Goal: Communication & Community: Answer question/provide support

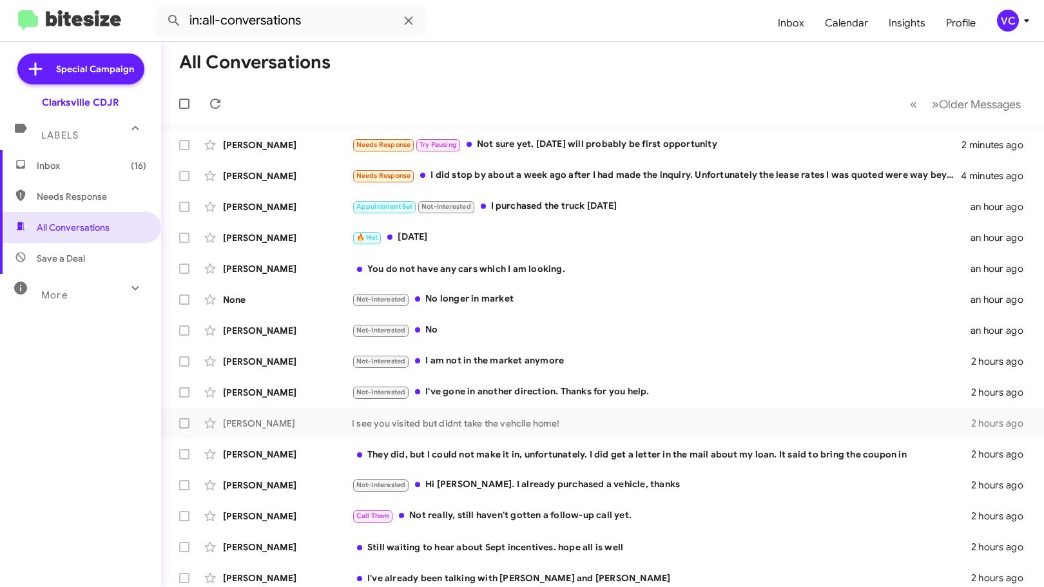
click at [565, 79] on mat-toolbar-row "All Conversations" at bounding box center [602, 62] width 883 height 41
click at [596, 135] on div "[PERSON_NAME] Needs Response Try Pausing Not sure yet, [DATE] will probably be …" at bounding box center [602, 145] width 862 height 26
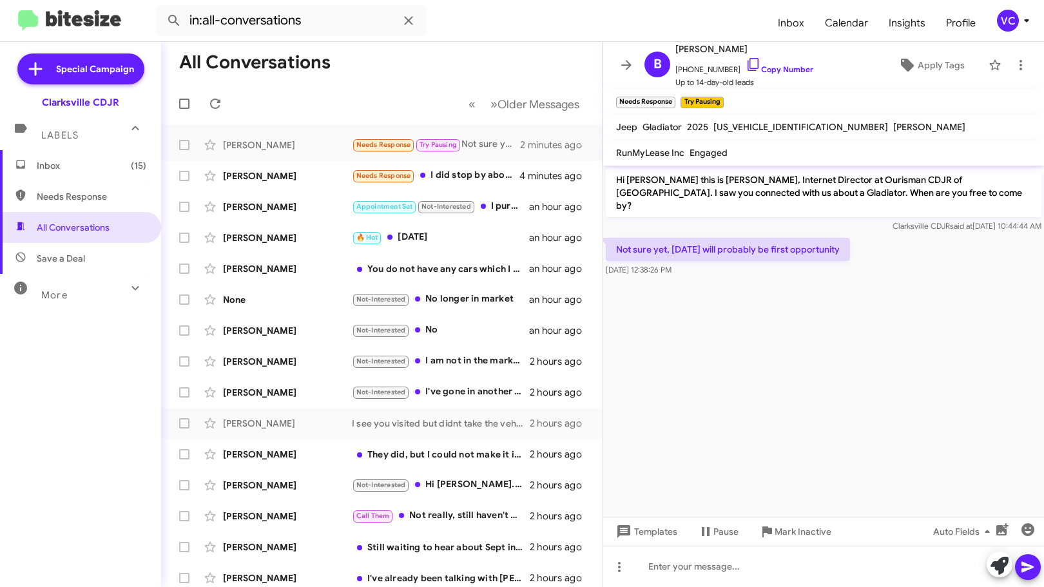
click at [865, 417] on cdk-virtual-scroll-viewport "Hi [PERSON_NAME] this is [PERSON_NAME], Internet Director at Ourisman CDJR of […" at bounding box center [823, 341] width 441 height 351
drag, startPoint x: 768, startPoint y: 242, endPoint x: 850, endPoint y: 247, distance: 82.0
click at [840, 240] on body "in:all-conversations Inbox Calendar Insights Profile VC Special Campaign Clarks…" at bounding box center [522, 293] width 1044 height 587
click at [869, 332] on cdk-virtual-scroll-viewport "Hi [PERSON_NAME] this is [PERSON_NAME], Internet Director at Ourisman CDJR of […" at bounding box center [823, 341] width 441 height 351
click at [882, 375] on cdk-virtual-scroll-viewport "Hi [PERSON_NAME] this is [PERSON_NAME], Internet Director at Ourisman CDJR of […" at bounding box center [823, 341] width 441 height 351
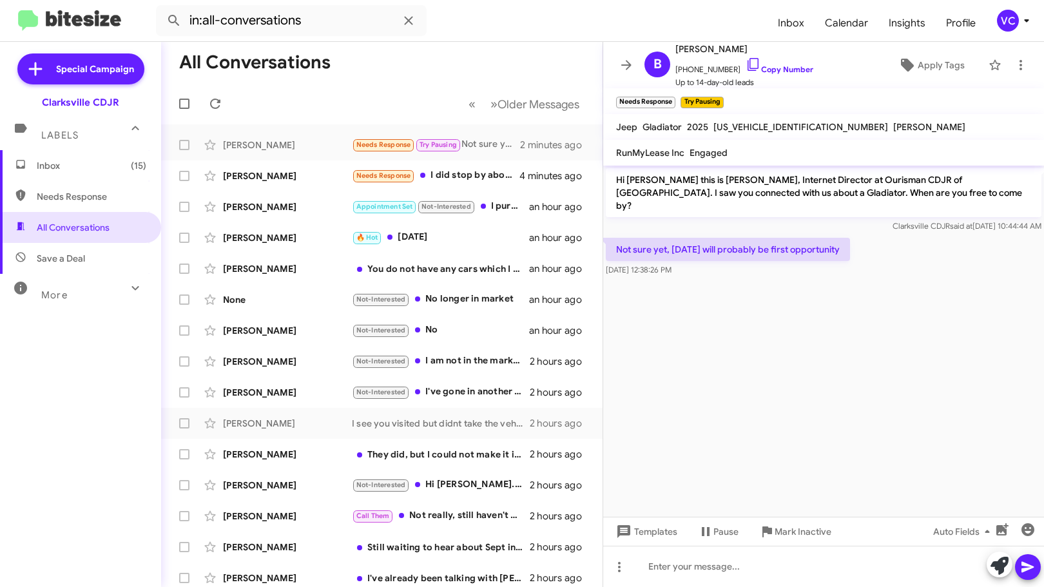
click at [883, 378] on cdk-virtual-scroll-viewport "Hi [PERSON_NAME] this is [PERSON_NAME], Internet Director at Ourisman CDJR of […" at bounding box center [823, 341] width 441 height 351
click at [880, 420] on cdk-virtual-scroll-viewport "Hi [PERSON_NAME] this is [PERSON_NAME], Internet Director at Ourisman CDJR of […" at bounding box center [823, 341] width 441 height 351
click at [813, 578] on div at bounding box center [823, 566] width 441 height 41
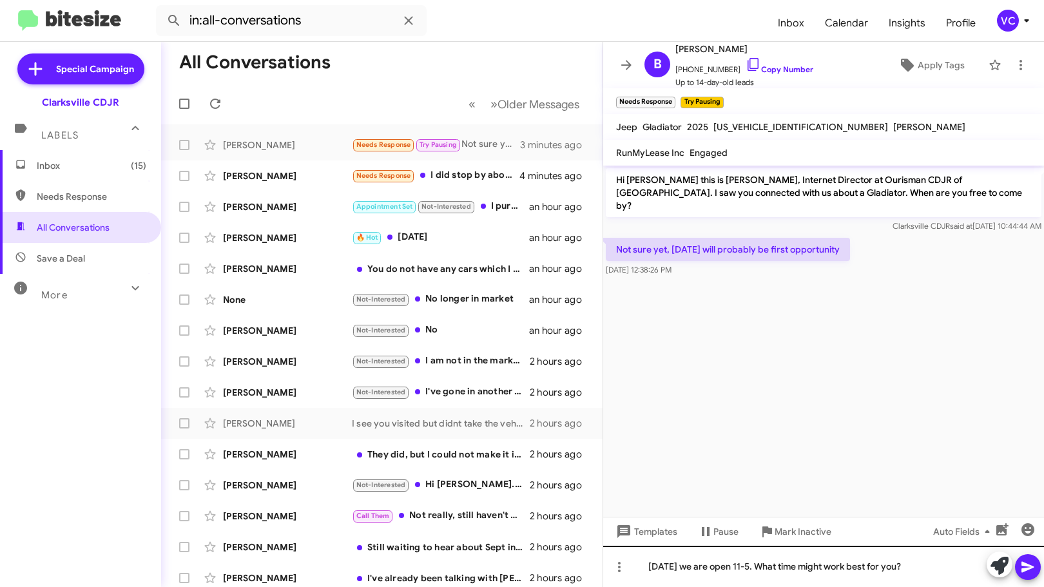
click at [1029, 566] on icon at bounding box center [1027, 567] width 12 height 11
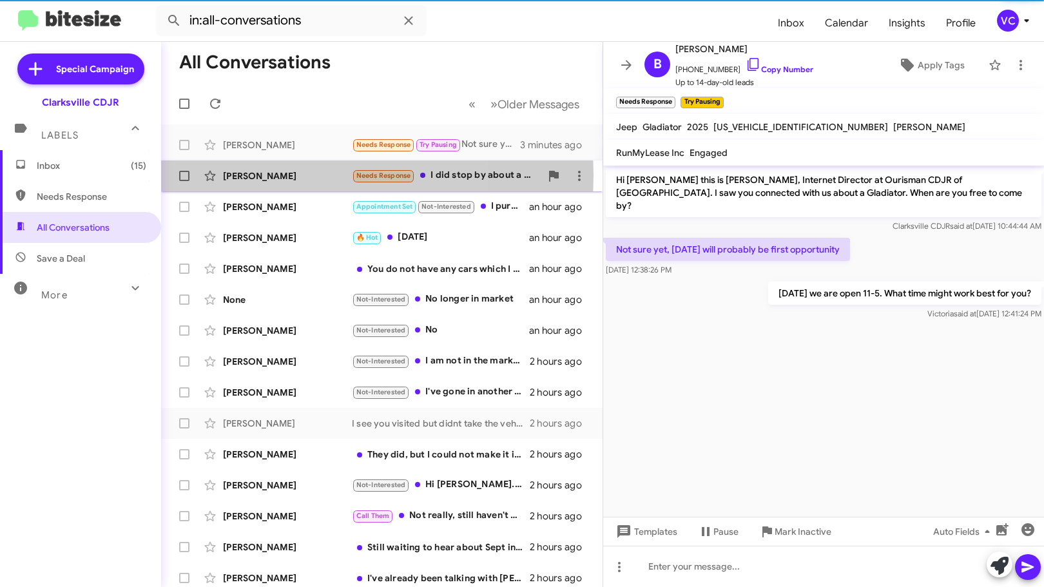
click at [295, 175] on div "[PERSON_NAME]" at bounding box center [287, 175] width 129 height 13
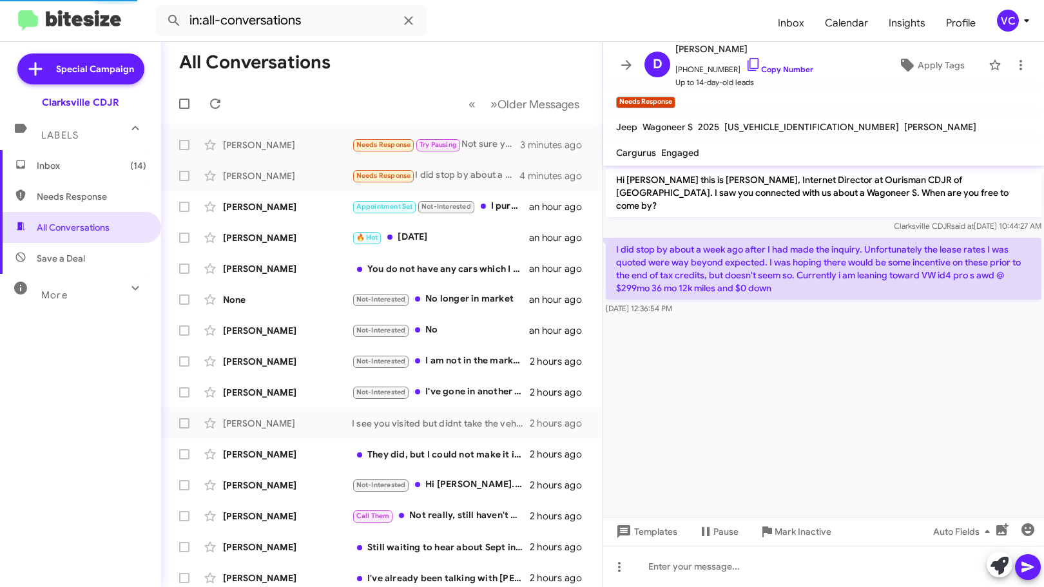
click at [814, 437] on cdk-virtual-scroll-viewport "Hi [PERSON_NAME] this is [PERSON_NAME], Internet Director at Ourisman CDJR of […" at bounding box center [823, 341] width 441 height 351
click at [896, 392] on cdk-virtual-scroll-viewport "Hi [PERSON_NAME] this is [PERSON_NAME], Internet Director at Ourisman CDJR of […" at bounding box center [823, 341] width 441 height 351
click at [896, 398] on cdk-virtual-scroll-viewport "Hi [PERSON_NAME] this is [PERSON_NAME], Internet Director at Ourisman CDJR of […" at bounding box center [823, 341] width 441 height 351
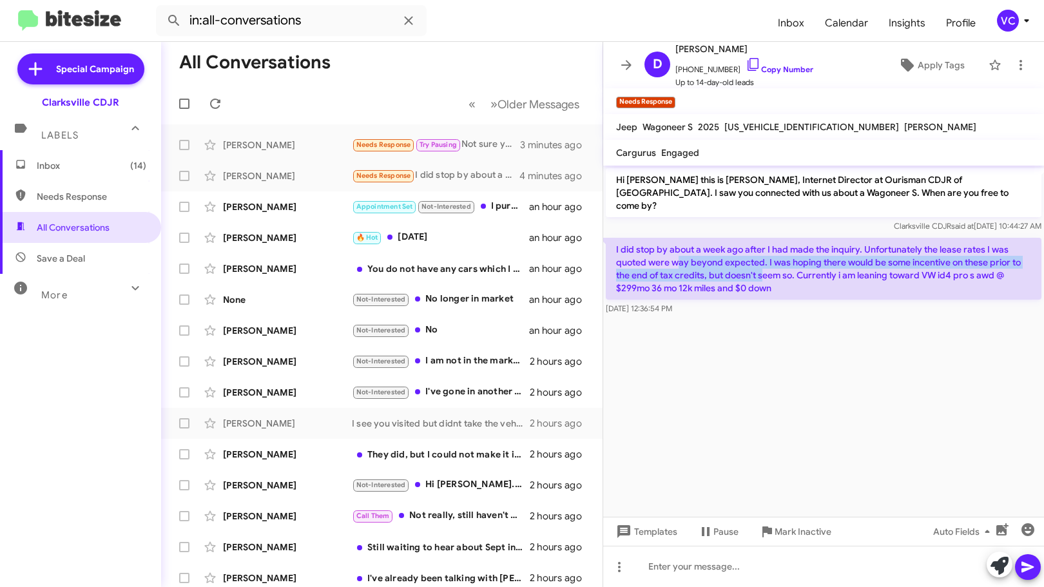
drag, startPoint x: 774, startPoint y: 270, endPoint x: 801, endPoint y: 296, distance: 37.8
click at [788, 276] on p "I did stop by about a week ago after I had made the inquiry. Unfortunately the …" at bounding box center [824, 269] width 436 height 62
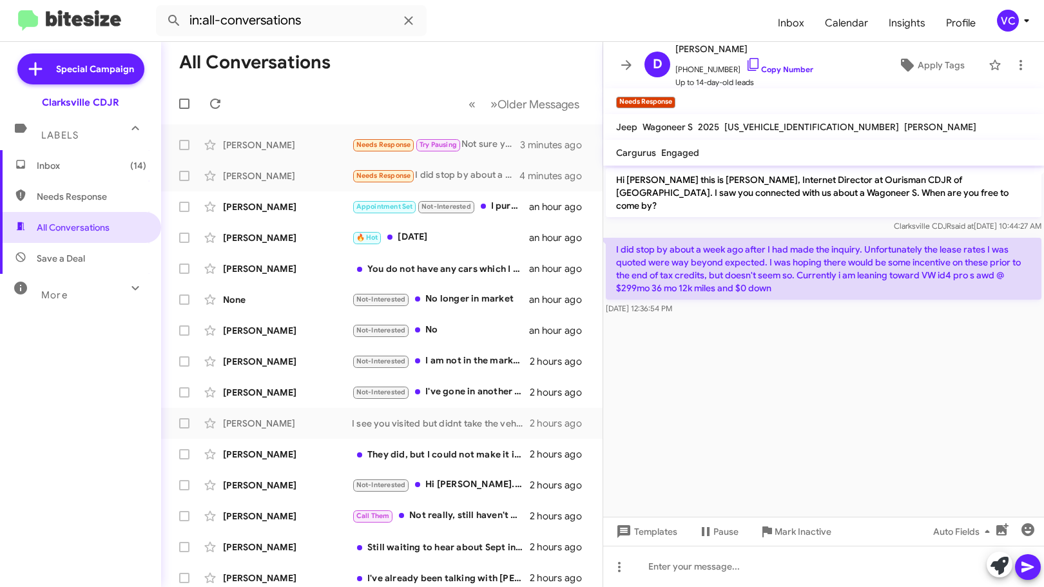
click at [833, 345] on cdk-virtual-scroll-viewport "Hi [PERSON_NAME] this is [PERSON_NAME], Internet Director at Ourisman CDJR of […" at bounding box center [823, 341] width 441 height 351
click at [771, 66] on link "Copy Number" at bounding box center [780, 69] width 68 height 10
